Goal: Task Accomplishment & Management: Manage account settings

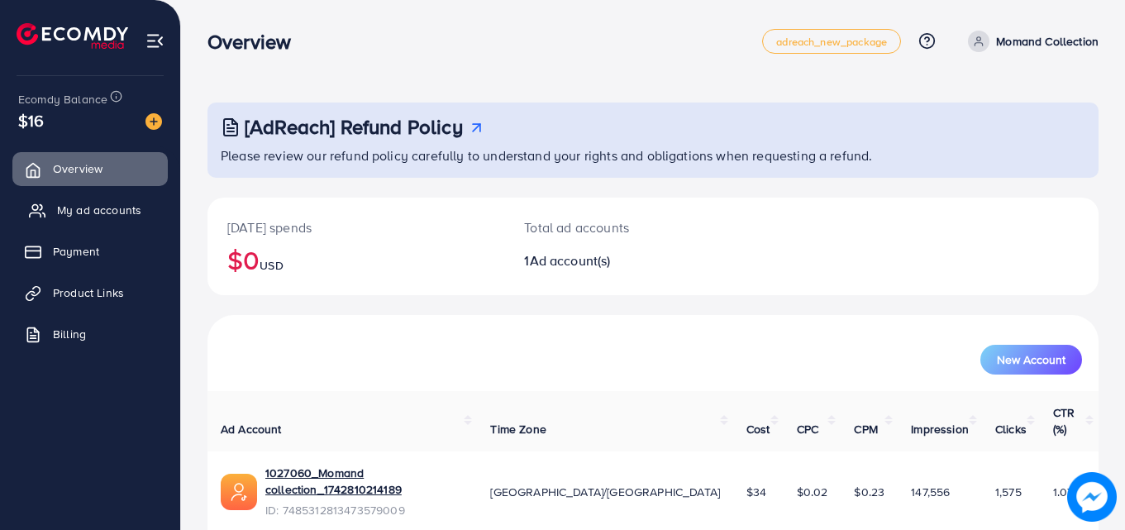
click at [108, 208] on span "My ad accounts" at bounding box center [99, 210] width 84 height 17
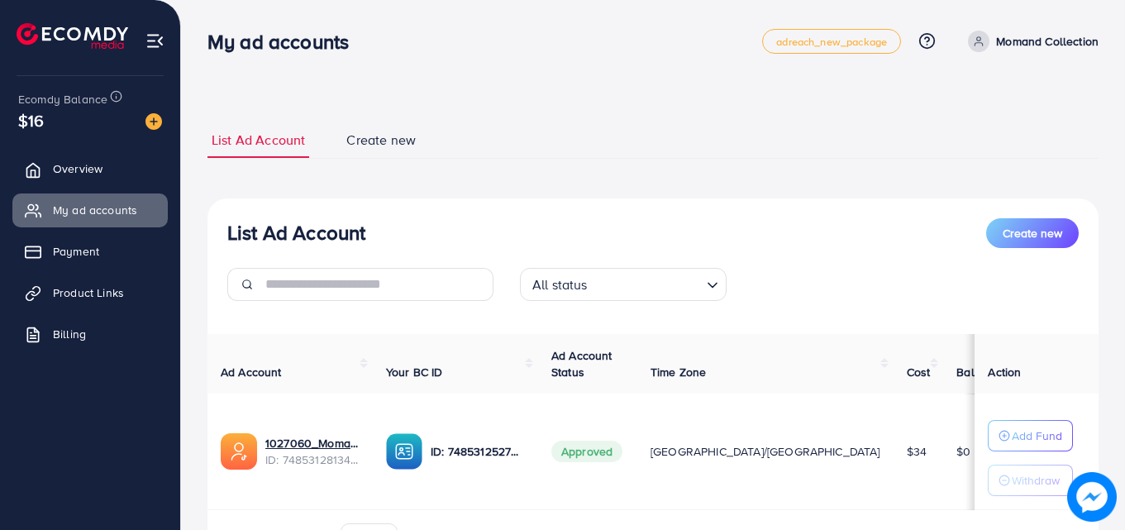
click at [1043, 37] on p "Momand Collection" at bounding box center [1047, 41] width 102 height 20
click at [996, 134] on span "Log out" at bounding box center [999, 136] width 45 height 20
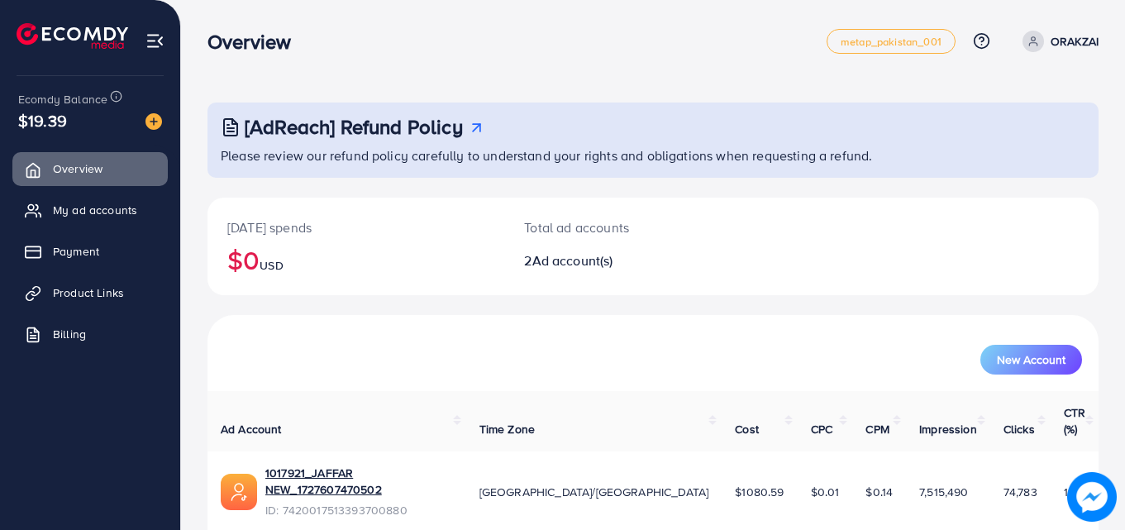
click at [1048, 41] on link "ORAKZAI" at bounding box center [1057, 41] width 83 height 21
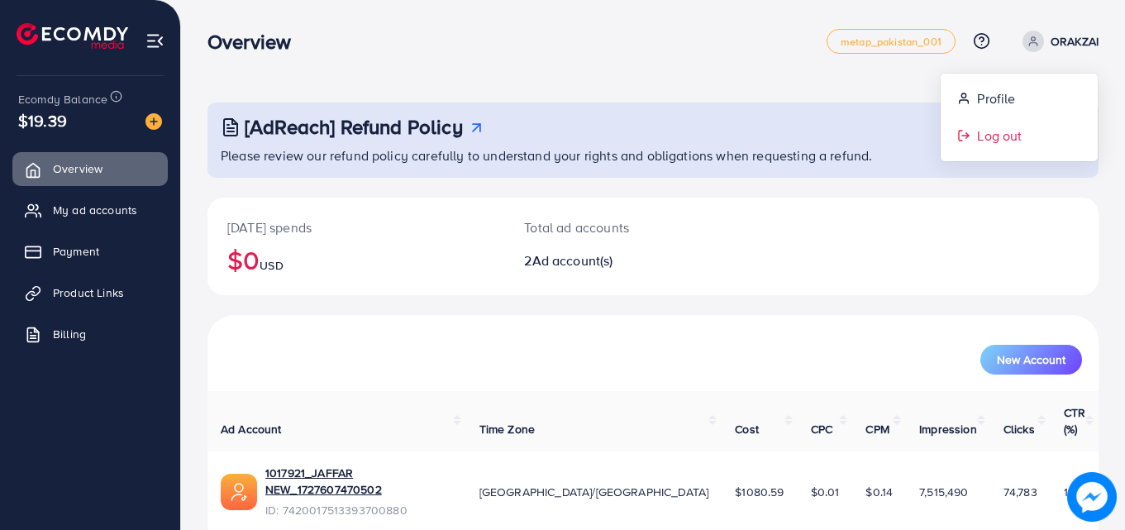
click at [1028, 141] on link "Log out" at bounding box center [1019, 135] width 157 height 37
